Goal: Information Seeking & Learning: Compare options

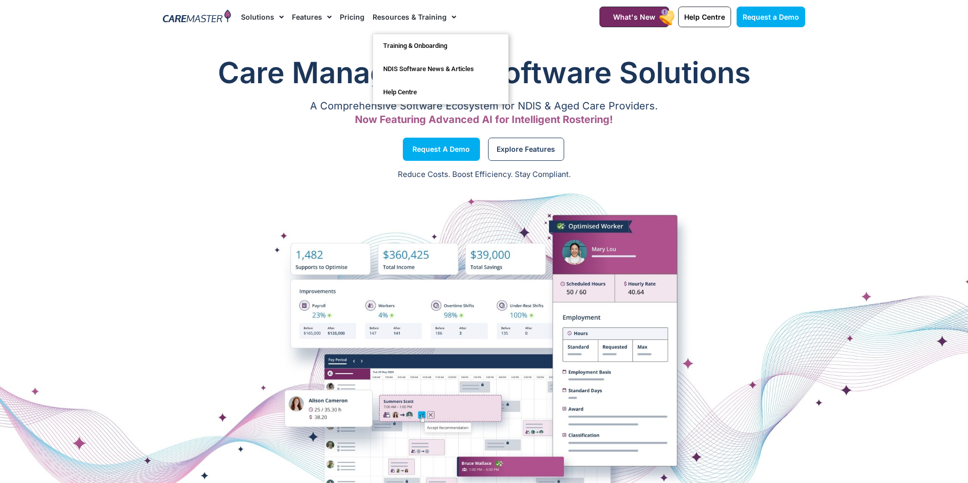
click at [318, 18] on link "Features" at bounding box center [312, 17] width 40 height 34
click at [398, 6] on link "Resources & Training" at bounding box center [414, 17] width 84 height 34
click at [398, 11] on link "Resources & Training" at bounding box center [414, 17] width 84 height 34
click at [202, 155] on div "Request a Demo" at bounding box center [321, 149] width 326 height 38
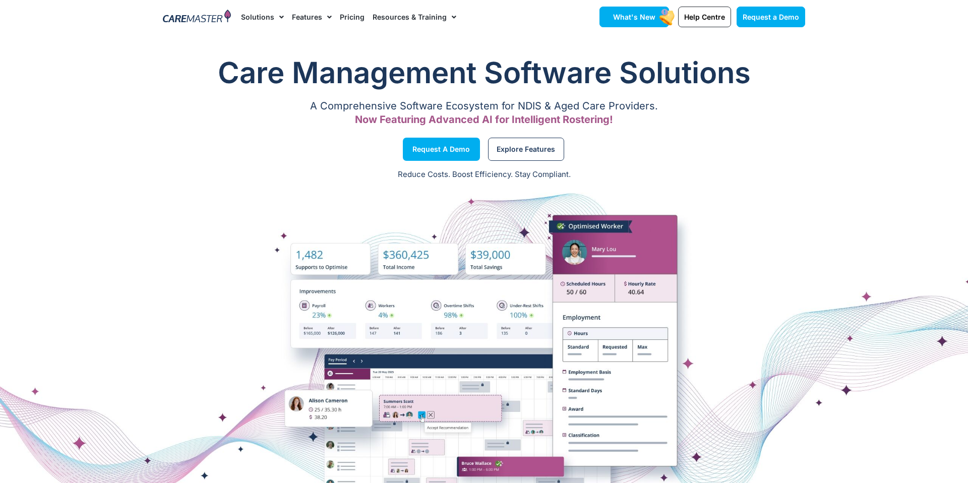
click at [649, 13] on span "What's New" at bounding box center [634, 17] width 42 height 9
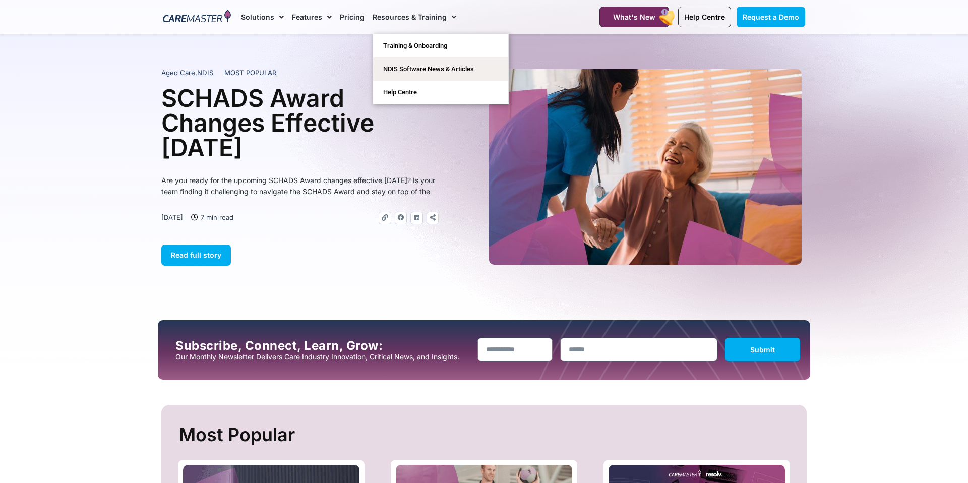
click at [392, 14] on link "Resources & Training" at bounding box center [414, 17] width 84 height 34
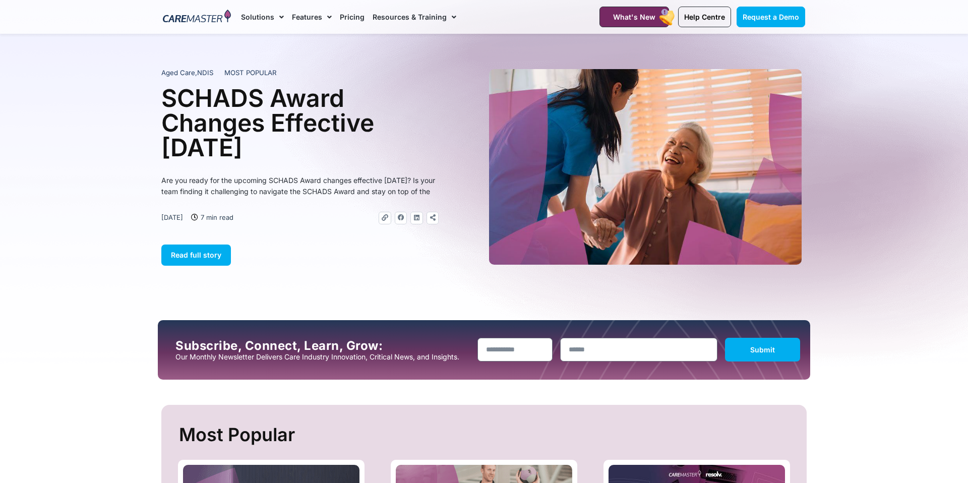
click at [342, 14] on link "Pricing" at bounding box center [352, 17] width 25 height 34
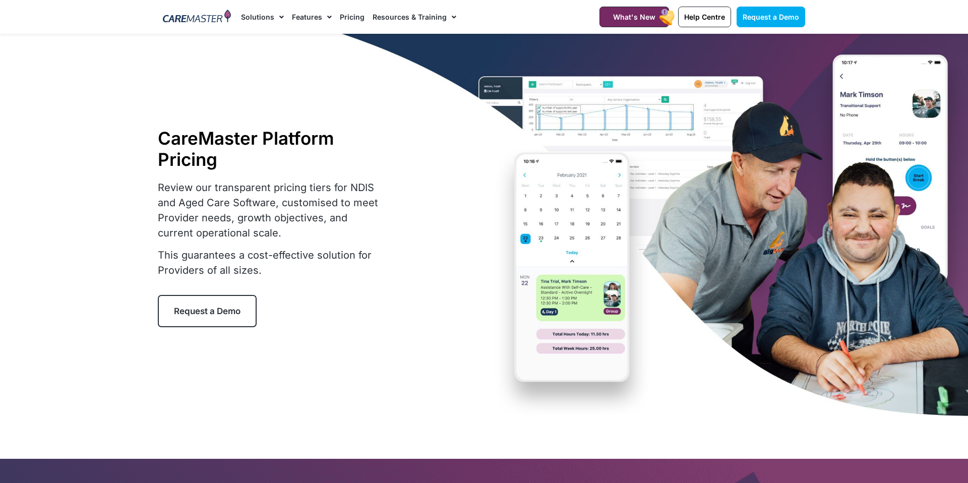
click at [347, 22] on link "Pricing" at bounding box center [352, 17] width 25 height 34
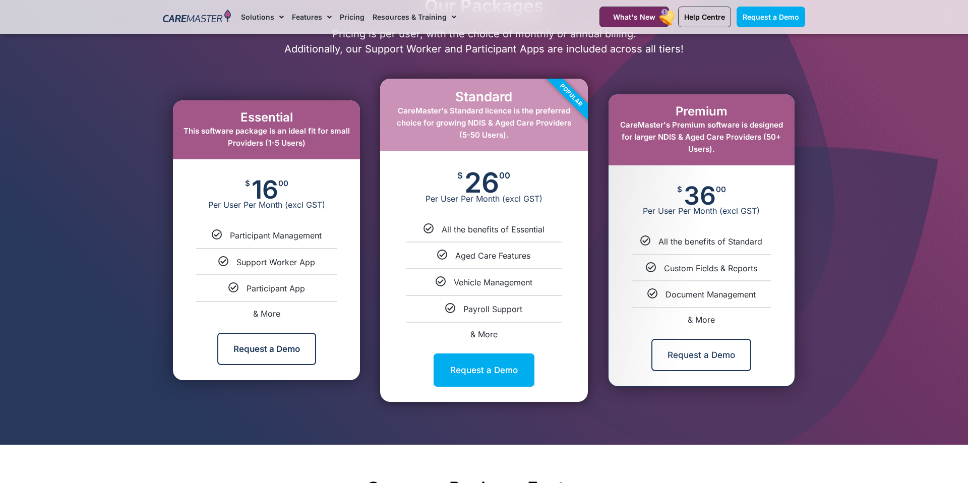
scroll to position [489, 0]
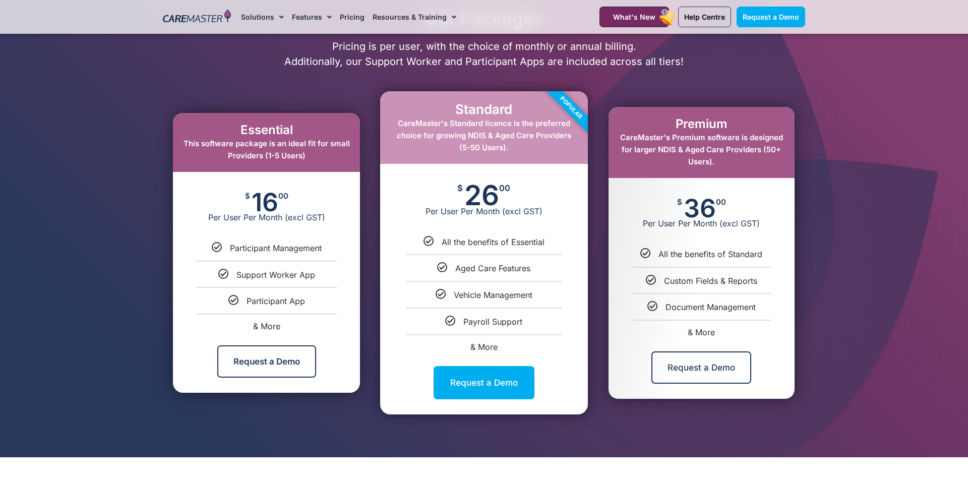
drag, startPoint x: 464, startPoint y: 323, endPoint x: 557, endPoint y: 323, distance: 93.8
click at [557, 323] on div "Payroll Support" at bounding box center [484, 321] width 192 height 11
click at [483, 345] on span "& More" at bounding box center [483, 347] width 27 height 10
select select "****"
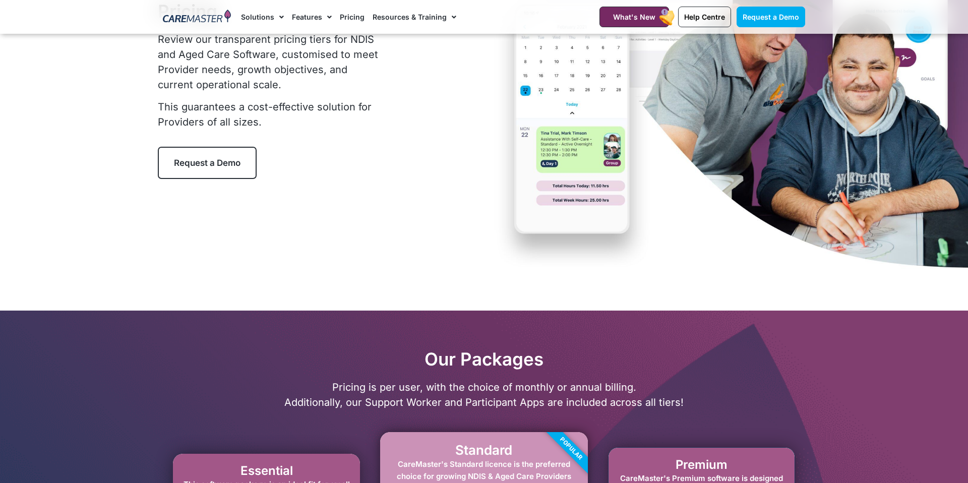
scroll to position [0, 0]
